Goal: Information Seeking & Learning: Learn about a topic

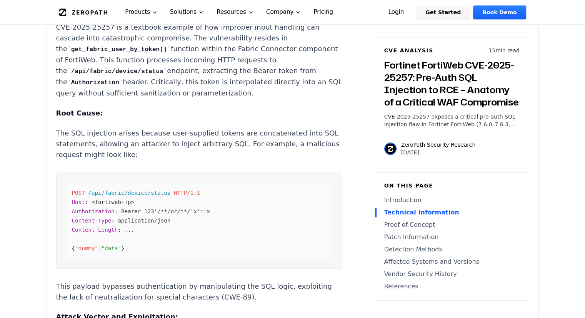
scroll to position [940, 0]
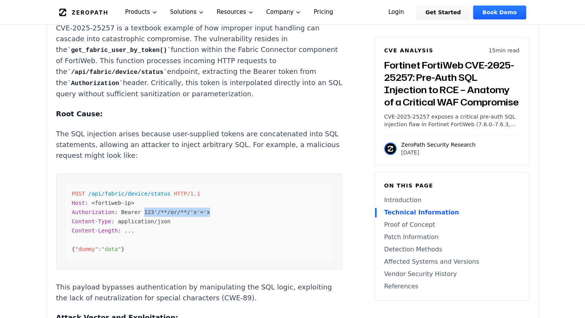
drag, startPoint x: 200, startPoint y: 220, endPoint x: 138, endPoint y: 219, distance: 61.9
click at [138, 219] on div "POST /api/fabric/device/status HTTP/1.1 Host : <fortiweb-ip> Authorization : Be…" at bounding box center [199, 221] width 267 height 77
copy span "123'/**/or/**/'x'='x"
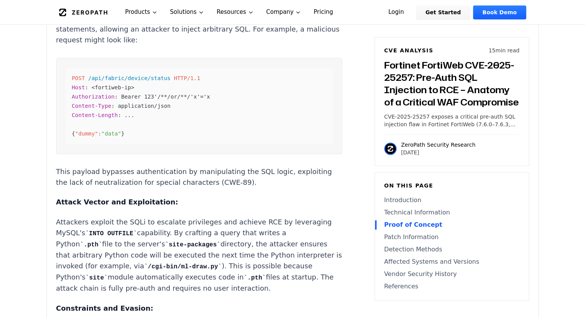
scroll to position [1055, 0]
drag, startPoint x: 201, startPoint y: 104, endPoint x: 138, endPoint y: 105, distance: 63.1
click at [138, 105] on div "POST /api/fabric/device/status HTTP/1.1 Host : <fortiweb-ip> Authorization : Be…" at bounding box center [199, 105] width 267 height 77
copy span "123'/**/or/**/'x'='x"
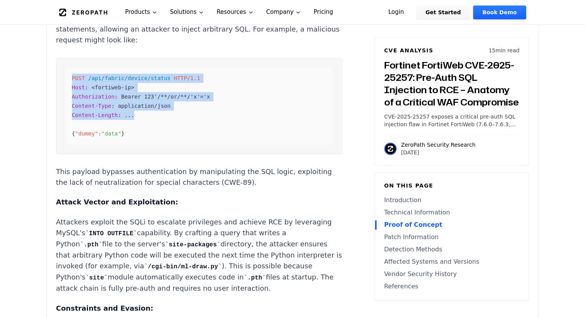
drag, startPoint x: 140, startPoint y: 123, endPoint x: 58, endPoint y: 83, distance: 90.8
click at [58, 83] on pre "POST /api/fabric/device/status HTTP/1.1 Host : <fortiweb-ip> Authorization : Be…" at bounding box center [199, 106] width 286 height 96
copy code "POST /api/fabric/device/status HTTP/1.1 Host : <fortiweb-ip> Authorization : Be…"
